Goal: Check status: Check status

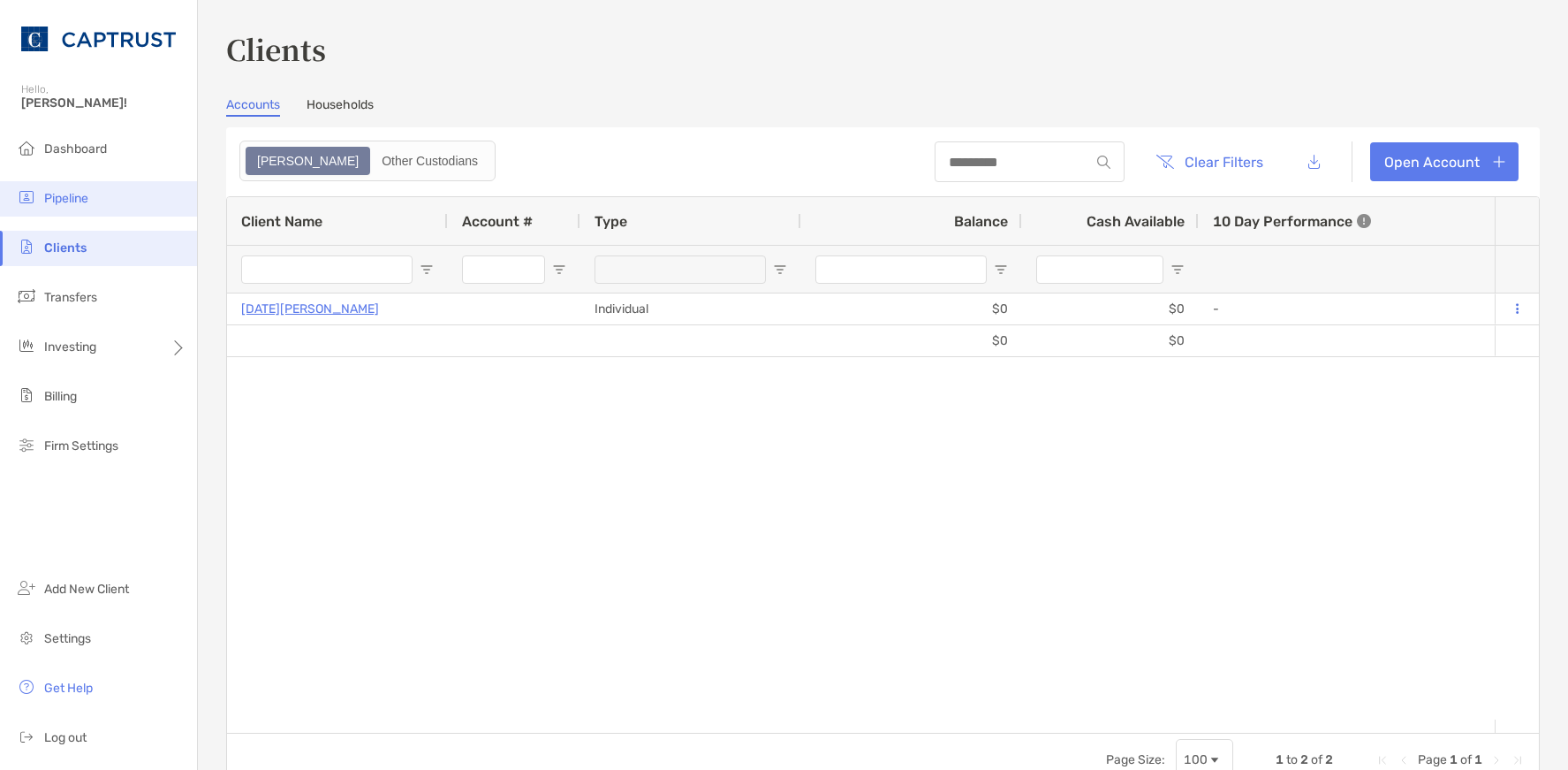
click at [72, 197] on span "Pipeline" at bounding box center [65, 199] width 44 height 15
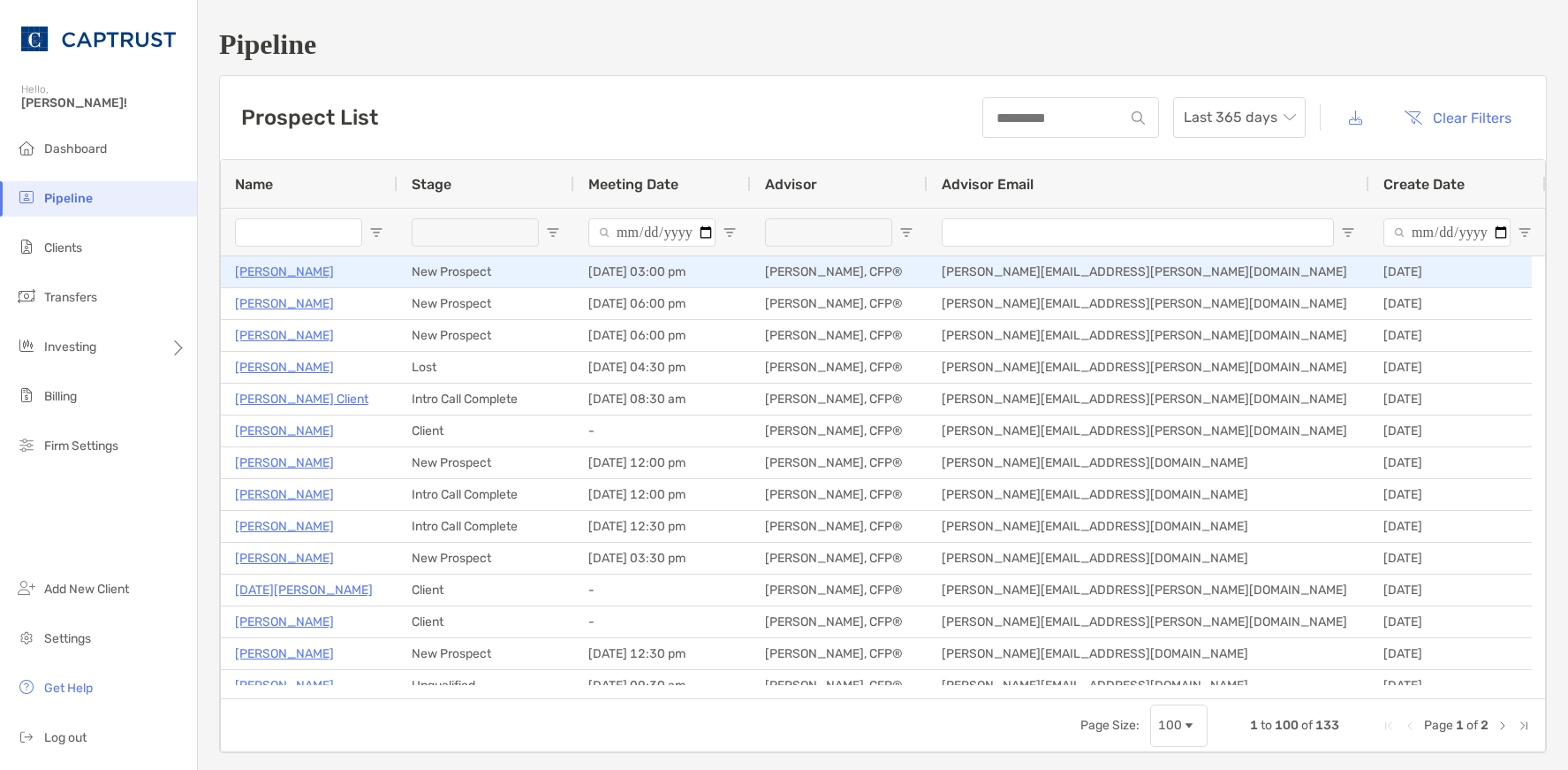
click at [266, 276] on p "[PERSON_NAME]" at bounding box center [284, 272] width 99 height 22
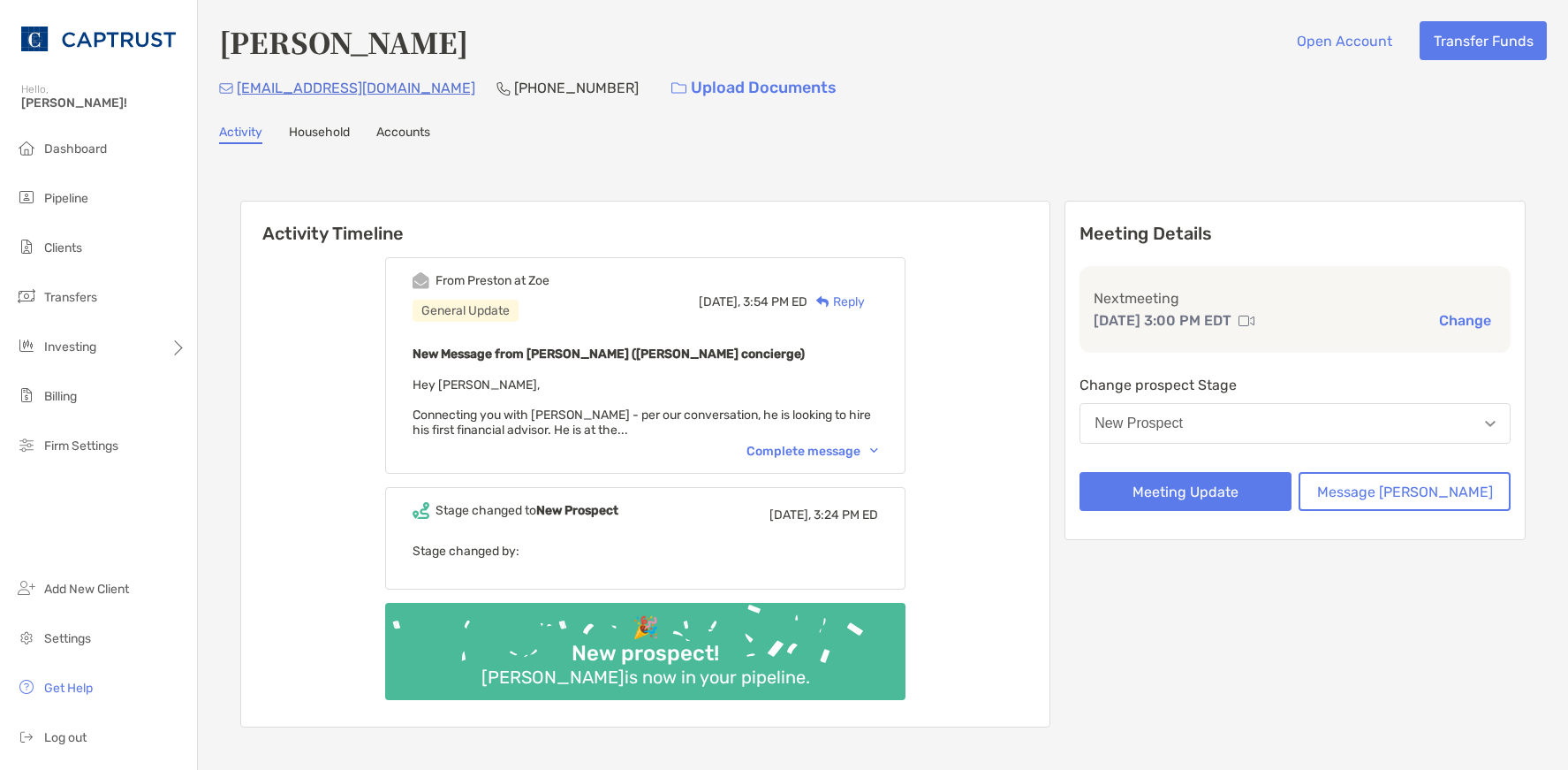
click at [857, 455] on div "Complete message" at bounding box center [811, 451] width 131 height 15
